Goal: Task Accomplishment & Management: Use online tool/utility

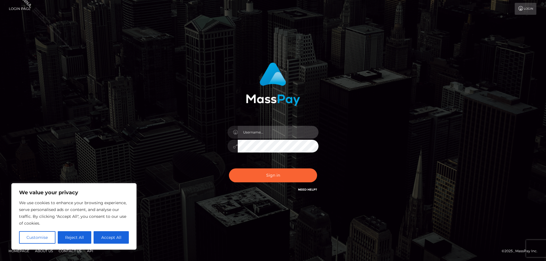
click at [262, 131] on input "text" at bounding box center [278, 132] width 81 height 13
type input "Jose.Silversocial"
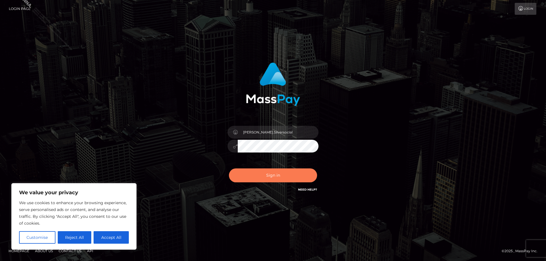
click at [281, 173] on button "Sign in" at bounding box center [273, 176] width 88 height 14
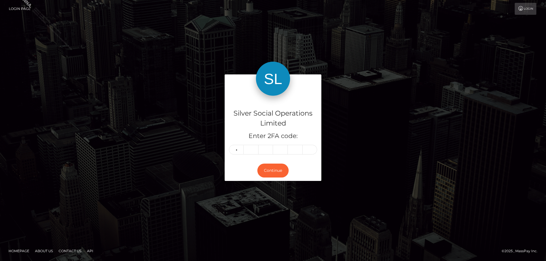
type input "4"
type input "6"
type input "4"
type input "6"
type input "9"
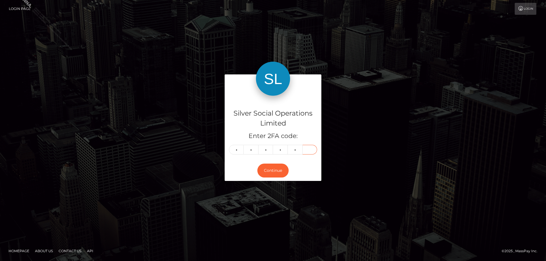
type input "1"
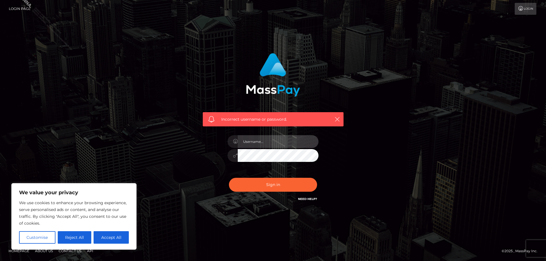
click at [267, 144] on input "text" at bounding box center [278, 141] width 81 height 13
type input "[PERSON_NAME].Silversocial"
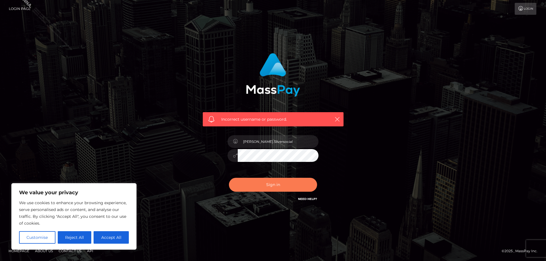
click at [274, 184] on button "Sign in" at bounding box center [273, 185] width 88 height 14
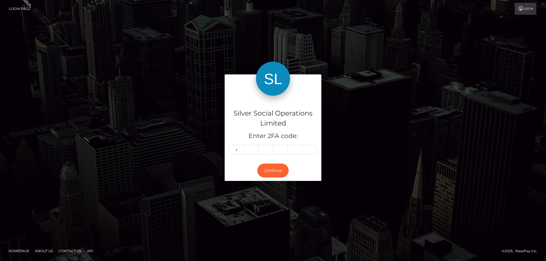
type input "3"
type input "4"
type input "7"
type input "9"
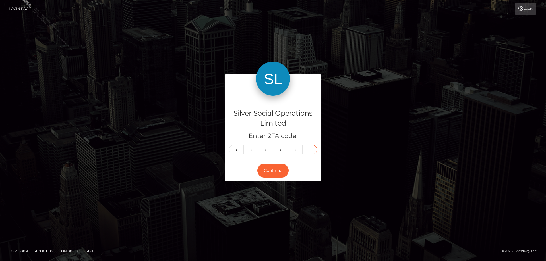
type input "0"
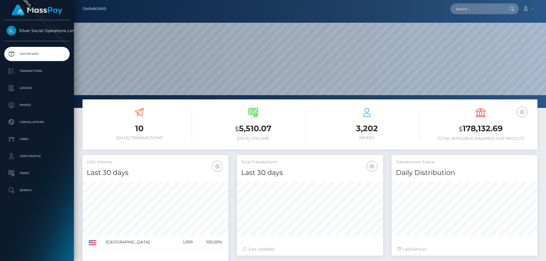
scroll to position [101, 146]
drag, startPoint x: 508, startPoint y: 126, endPoint x: 457, endPoint y: 129, distance: 51.0
click at [457, 129] on h3 "$ 178,132.69" at bounding box center [480, 129] width 105 height 12
copy h3 "$ 178,132.69"
